Goal: Information Seeking & Learning: Find specific fact

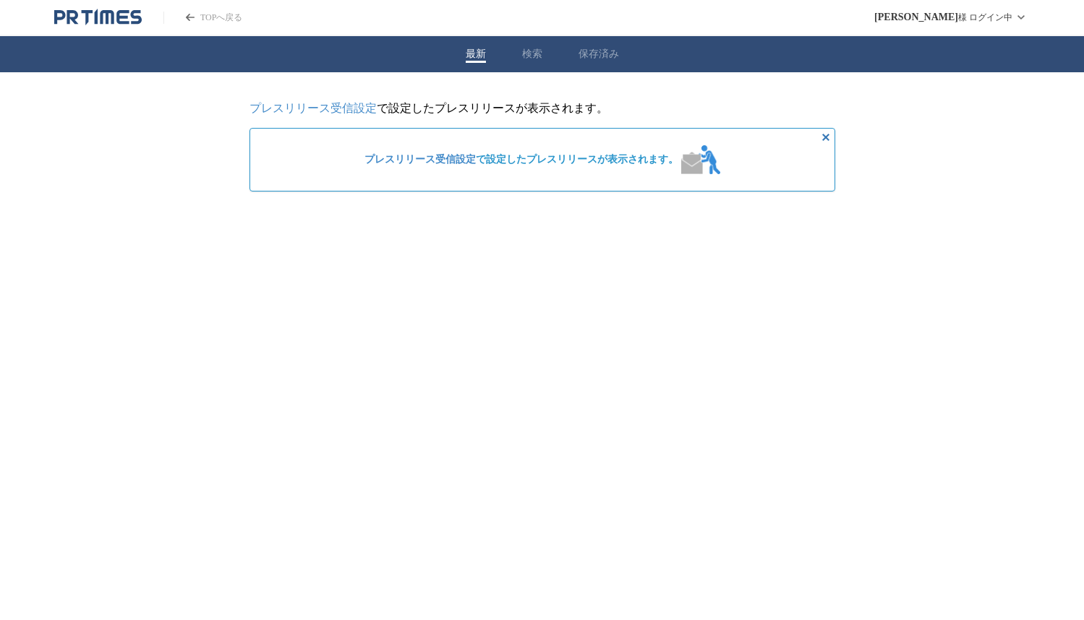
click at [535, 55] on button "検索" at bounding box center [532, 54] width 20 height 13
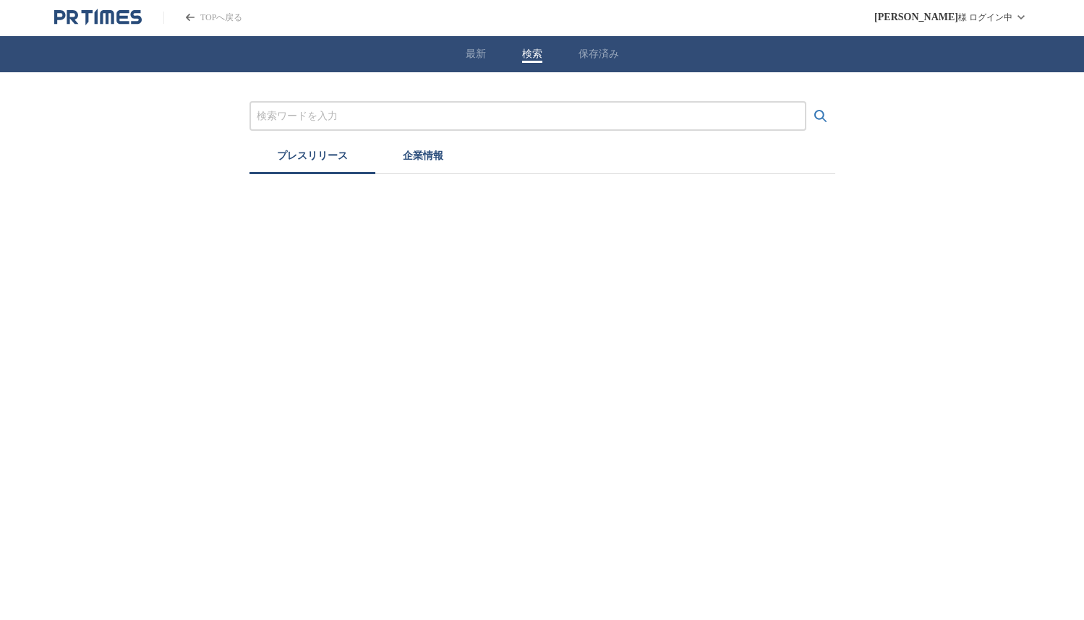
click at [372, 118] on input "プレスリリースおよび企業を検索する" at bounding box center [528, 116] width 542 height 16
type input "あ"
type input "t"
type input "あと[PERSON_NAME][PERSON_NAME]"
click at [806, 102] on button "検索する" at bounding box center [820, 116] width 29 height 29
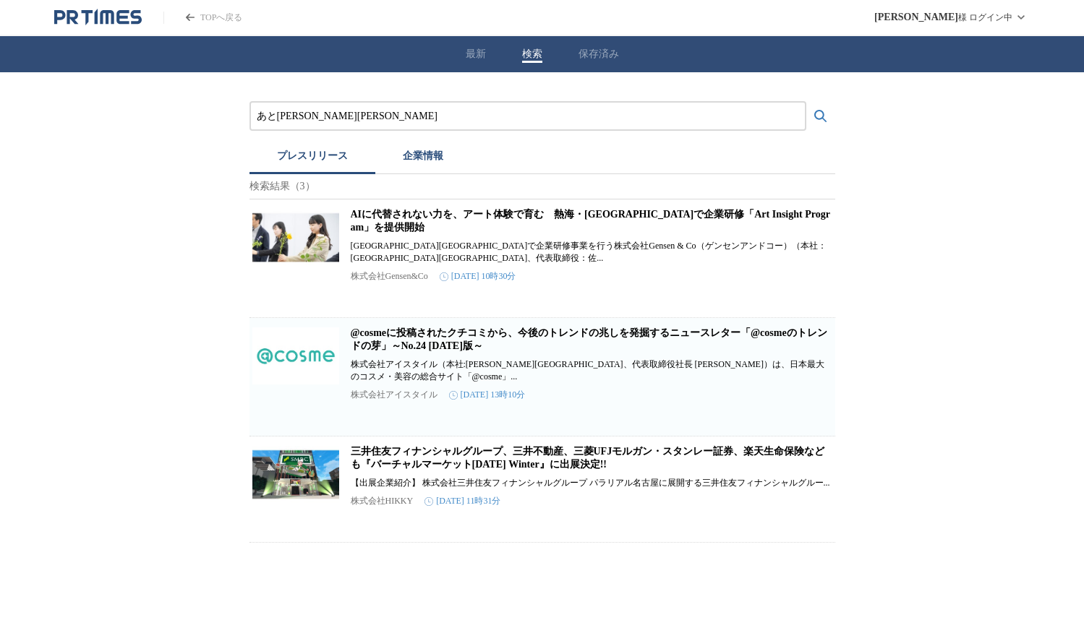
click at [419, 155] on button "企業情報" at bounding box center [422, 158] width 95 height 32
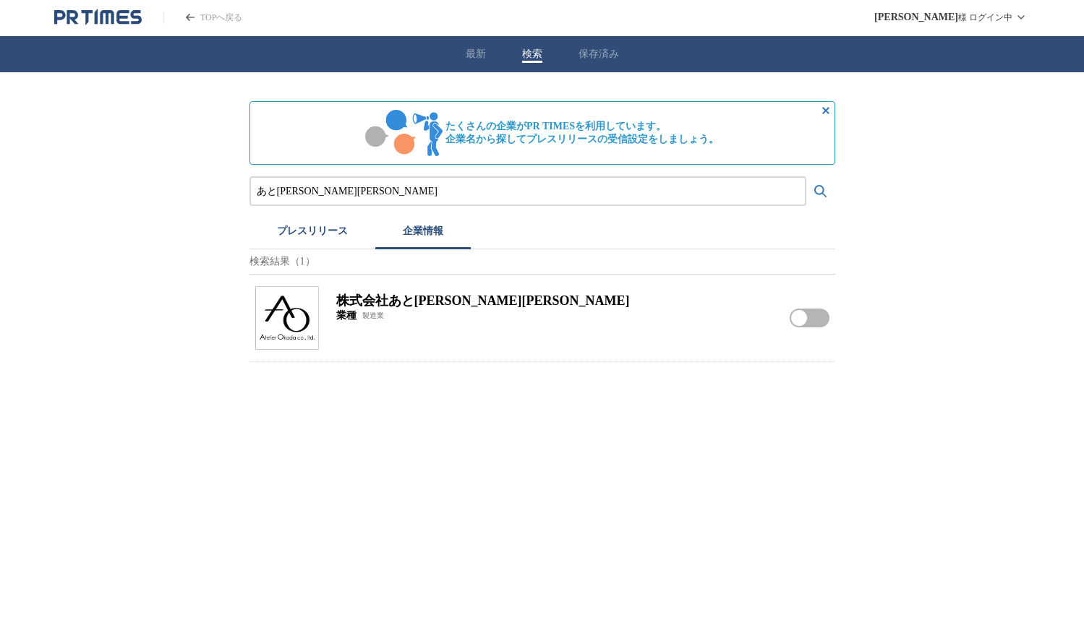
click at [410, 308] on h2 "株式会社あと[PERSON_NAME][PERSON_NAME]" at bounding box center [554, 300] width 436 height 17
click at [287, 310] on img at bounding box center [287, 318] width 64 height 64
